Goal: Obtain resource: Obtain resource

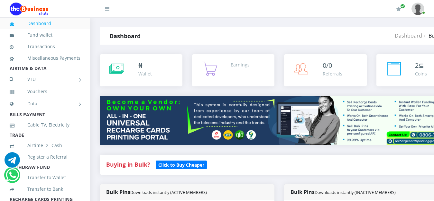
scroll to position [344, 0]
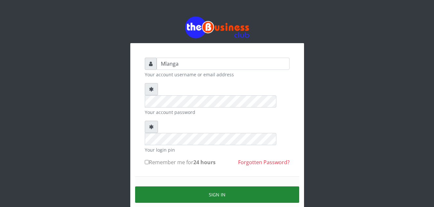
click at [208, 186] on button "Sign in" at bounding box center [217, 194] width 164 height 16
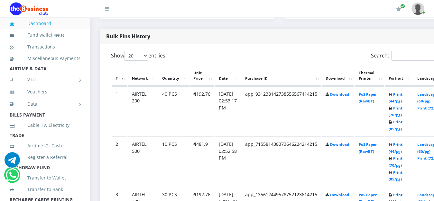
scroll to position [328, 0]
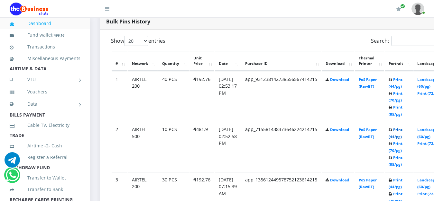
click at [402, 131] on link "Print (44/pg)" at bounding box center [396, 133] width 14 height 12
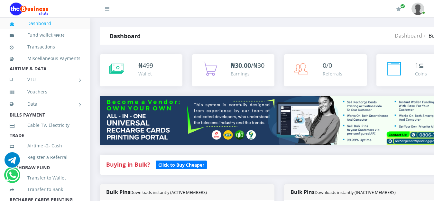
scroll to position [328, 0]
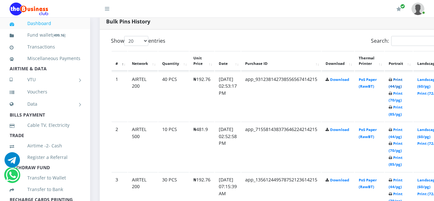
click at [402, 79] on link "Print (44/pg)" at bounding box center [396, 83] width 14 height 12
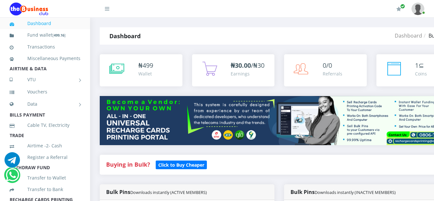
scroll to position [328, 0]
